Goal: Task Accomplishment & Management: Complete application form

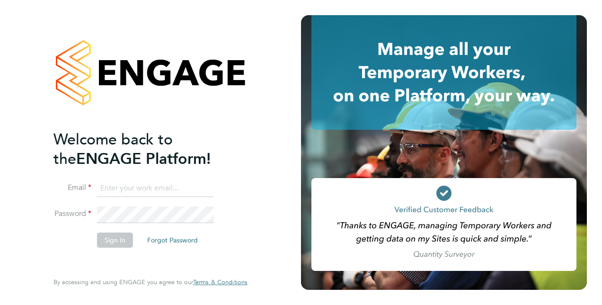
click at [114, 185] on input at bounding box center [155, 188] width 117 height 17
type input "ejpurnell15@gmail.com"
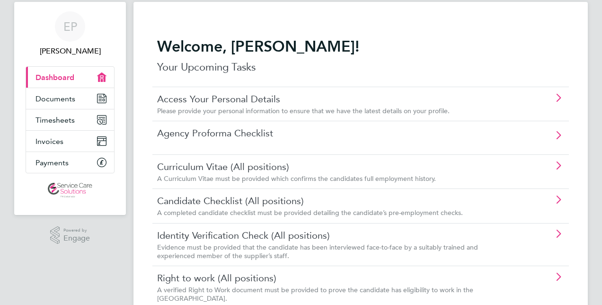
scroll to position [25, 0]
click at [65, 121] on span "Timesheets" at bounding box center [55, 119] width 39 height 9
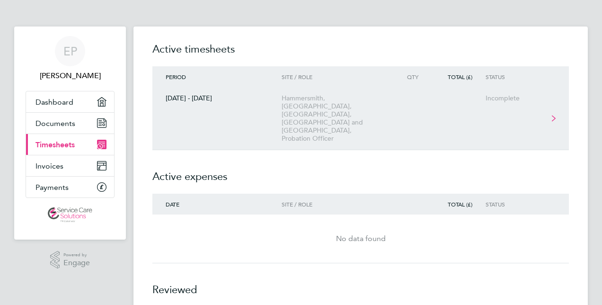
click at [316, 106] on div "Hammersmith, [GEOGRAPHIC_DATA], [GEOGRAPHIC_DATA], [GEOGRAPHIC_DATA] and [GEOGR…" at bounding box center [336, 118] width 108 height 48
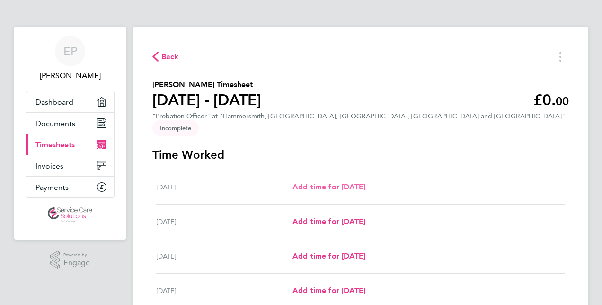
click at [319, 182] on span "Add time for [DATE]" at bounding box center [329, 186] width 73 height 9
select select "30"
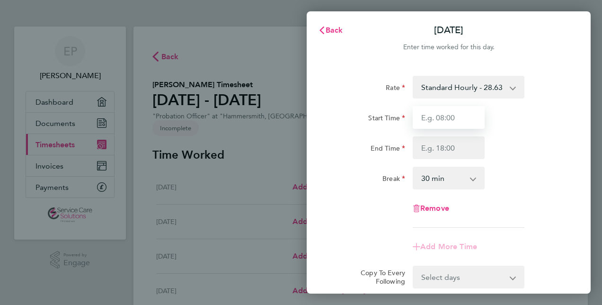
click at [438, 110] on input "Start Time" at bounding box center [449, 117] width 72 height 23
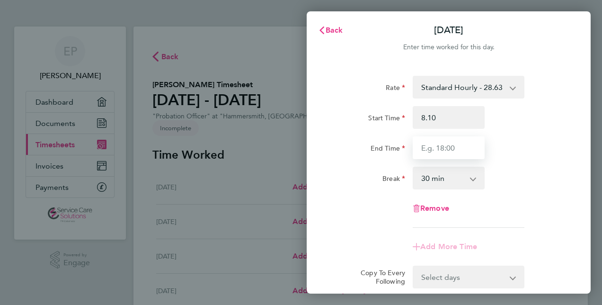
type input "08:10"
type input "18:00"
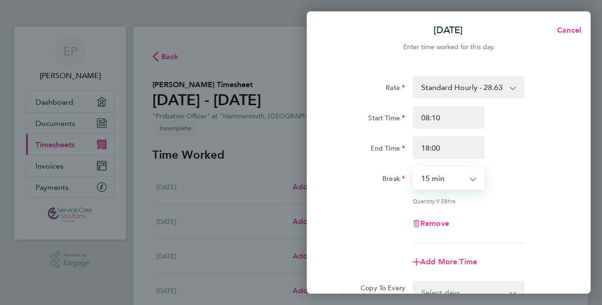
click at [443, 183] on select "0 min 15 min 30 min 45 min 60 min 75 min 90 min" at bounding box center [443, 178] width 59 height 21
select select "60"
click at [414, 168] on select "0 min 15 min 30 min 45 min 60 min 75 min 90 min" at bounding box center [443, 178] width 59 height 21
click at [541, 200] on div "Quantity: 8.83 hrs" at bounding box center [448, 201] width 239 height 8
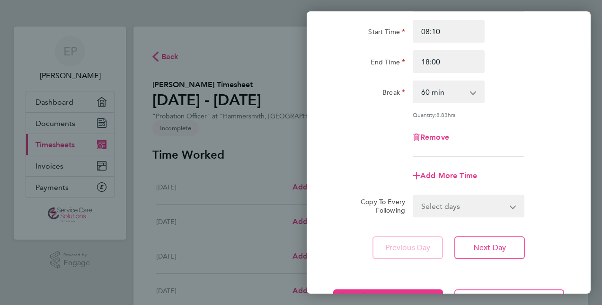
scroll to position [123, 0]
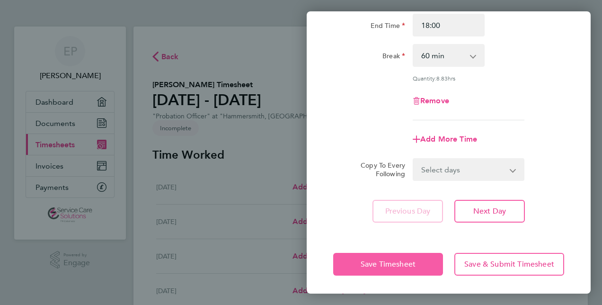
drag, startPoint x: 381, startPoint y: 262, endPoint x: 353, endPoint y: 264, distance: 27.5
click at [353, 264] on button "Save Timesheet" at bounding box center [388, 264] width 110 height 23
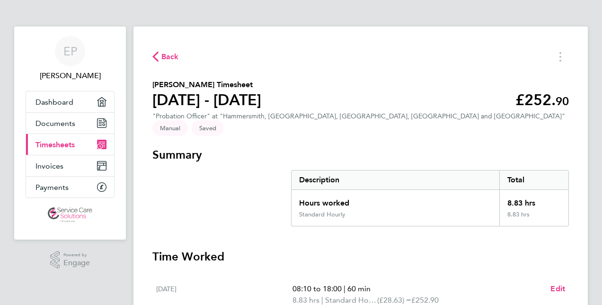
click at [166, 56] on span "Back" at bounding box center [170, 56] width 18 height 11
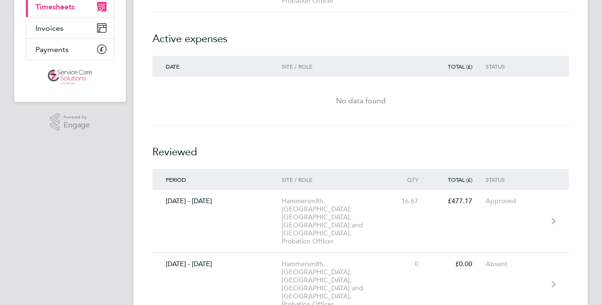
scroll to position [142, 0]
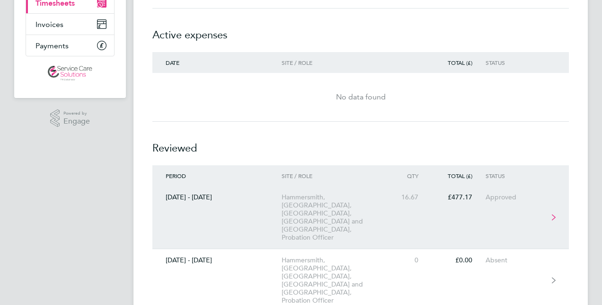
click at [314, 193] on div "Hammersmith, [GEOGRAPHIC_DATA], [GEOGRAPHIC_DATA], [GEOGRAPHIC_DATA] and [GEOGR…" at bounding box center [336, 217] width 108 height 48
